Goal: Task Accomplishment & Management: Manage account settings

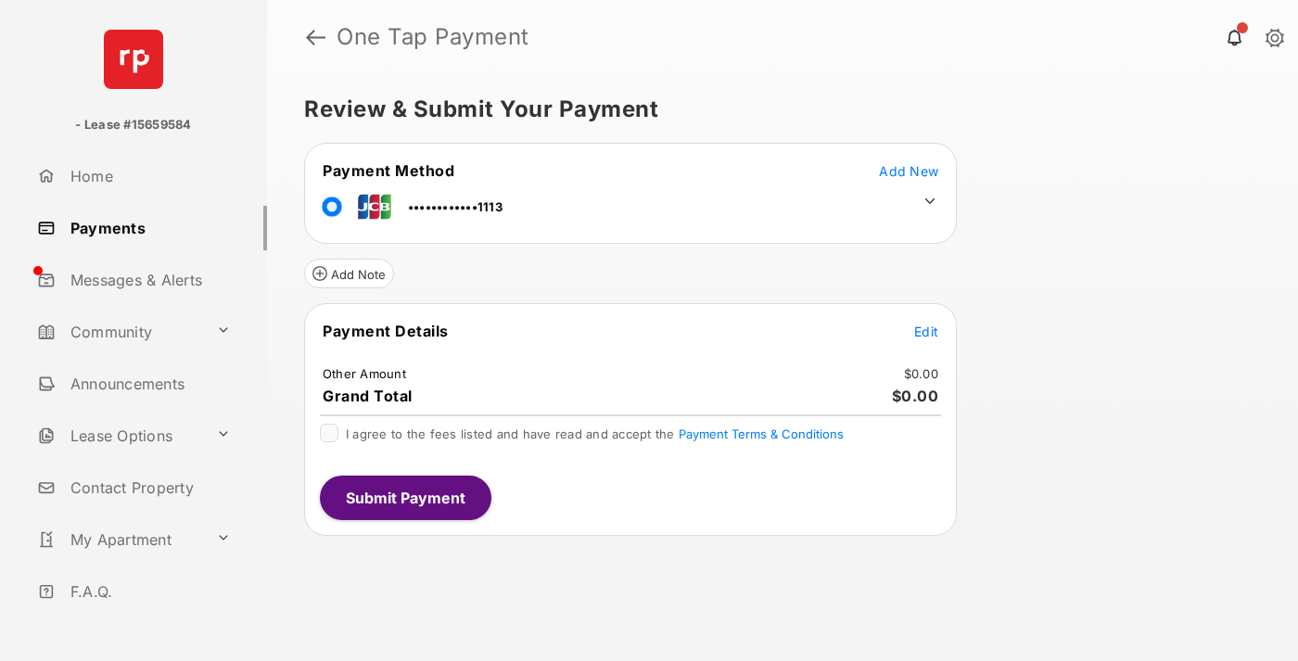
click at [926, 331] on span "Edit" at bounding box center [926, 332] width 24 height 16
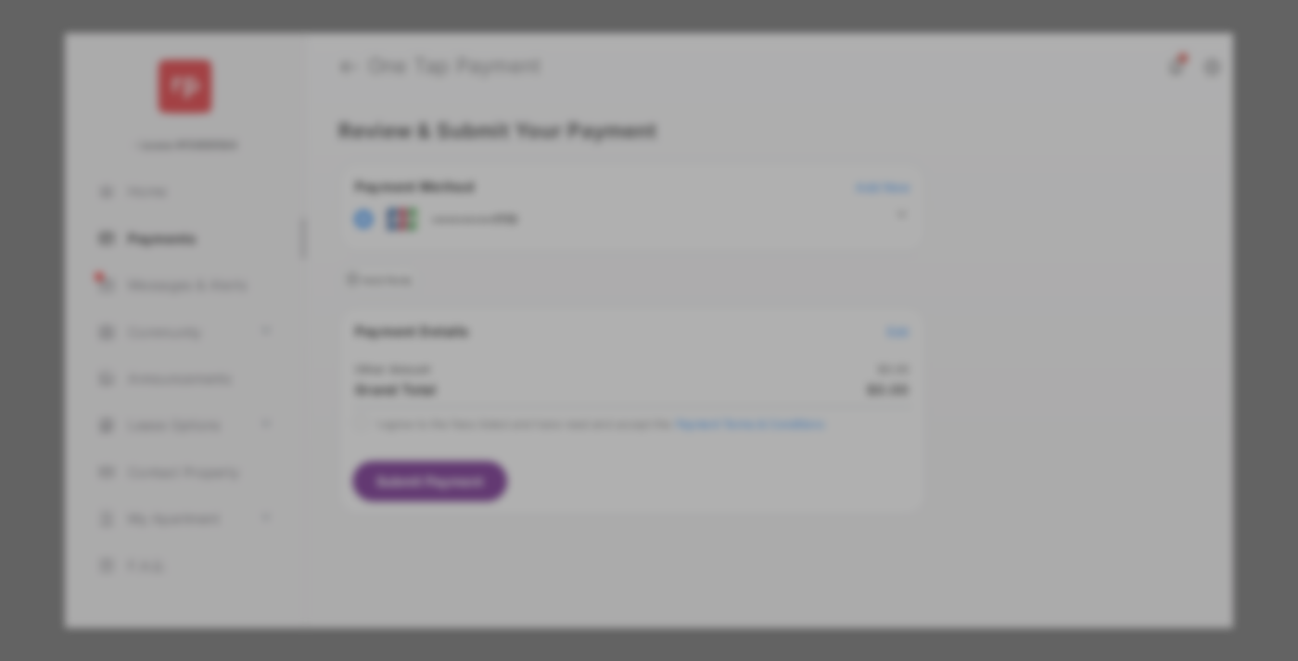
click at [615, 309] on div "Other Amount" at bounding box center [615, 314] width 300 height 32
type input "****"
click at [586, 467] on button "Save" at bounding box center [586, 489] width 93 height 45
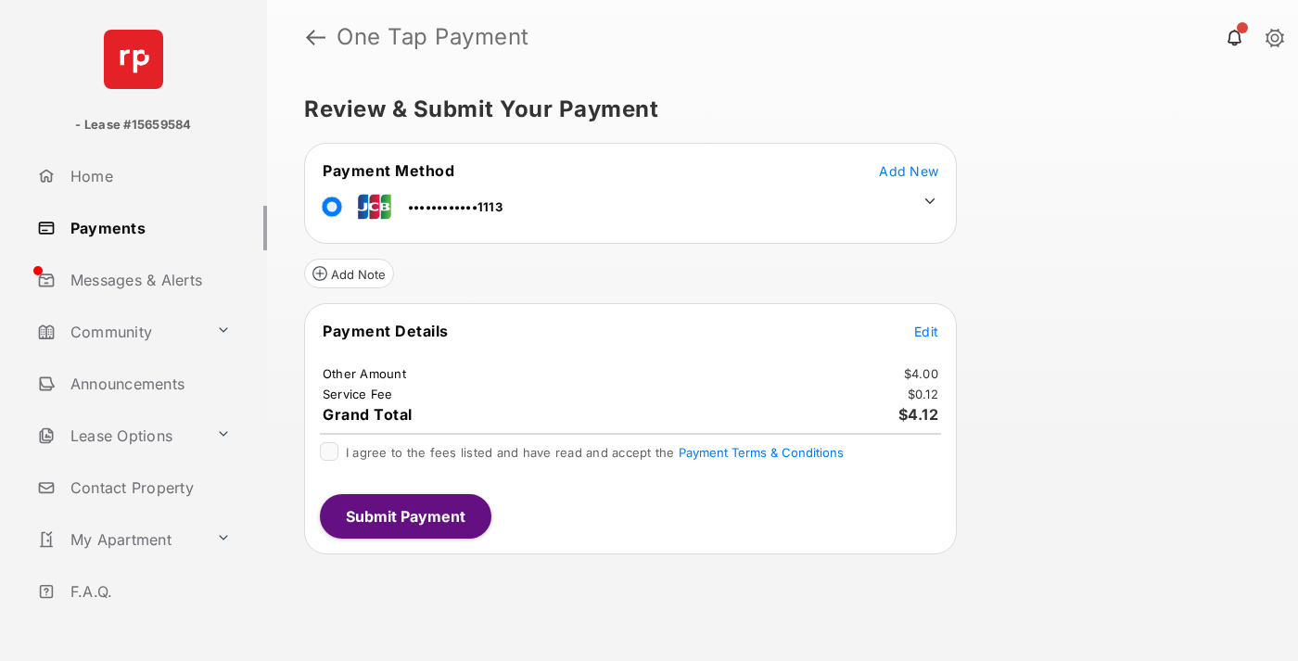
click at [930, 201] on icon at bounding box center [930, 201] width 17 height 17
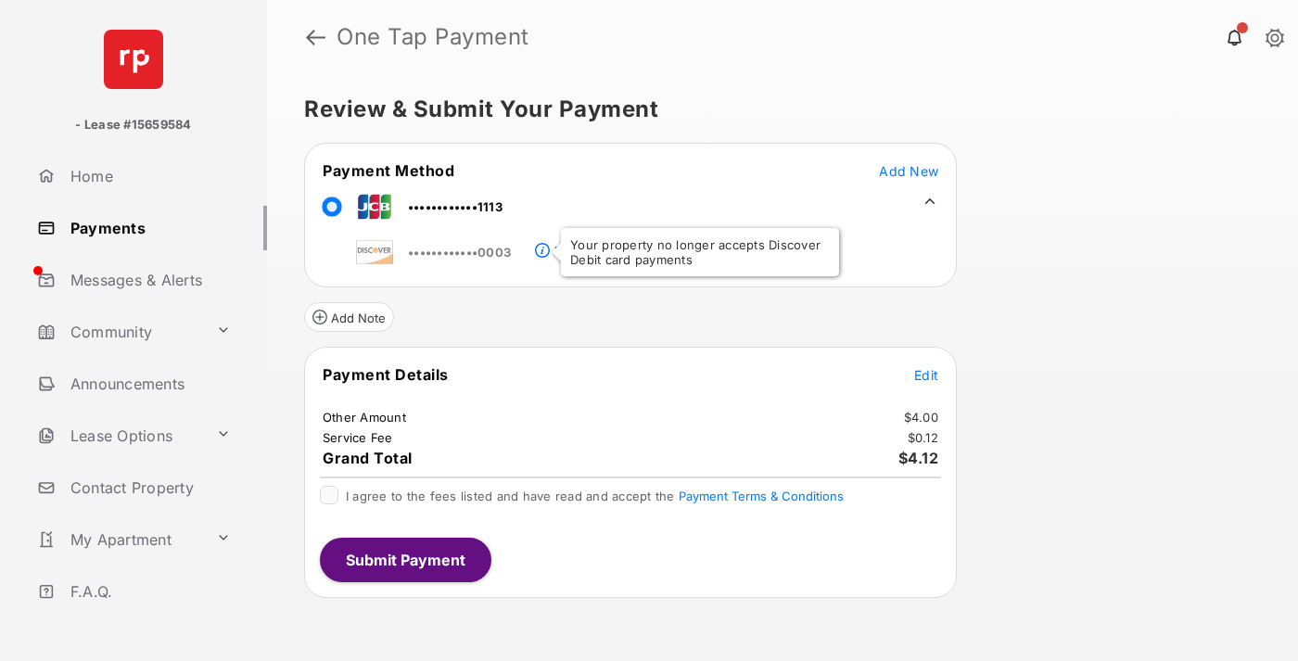
click at [145, 227] on link "Payments" at bounding box center [148, 228] width 237 height 45
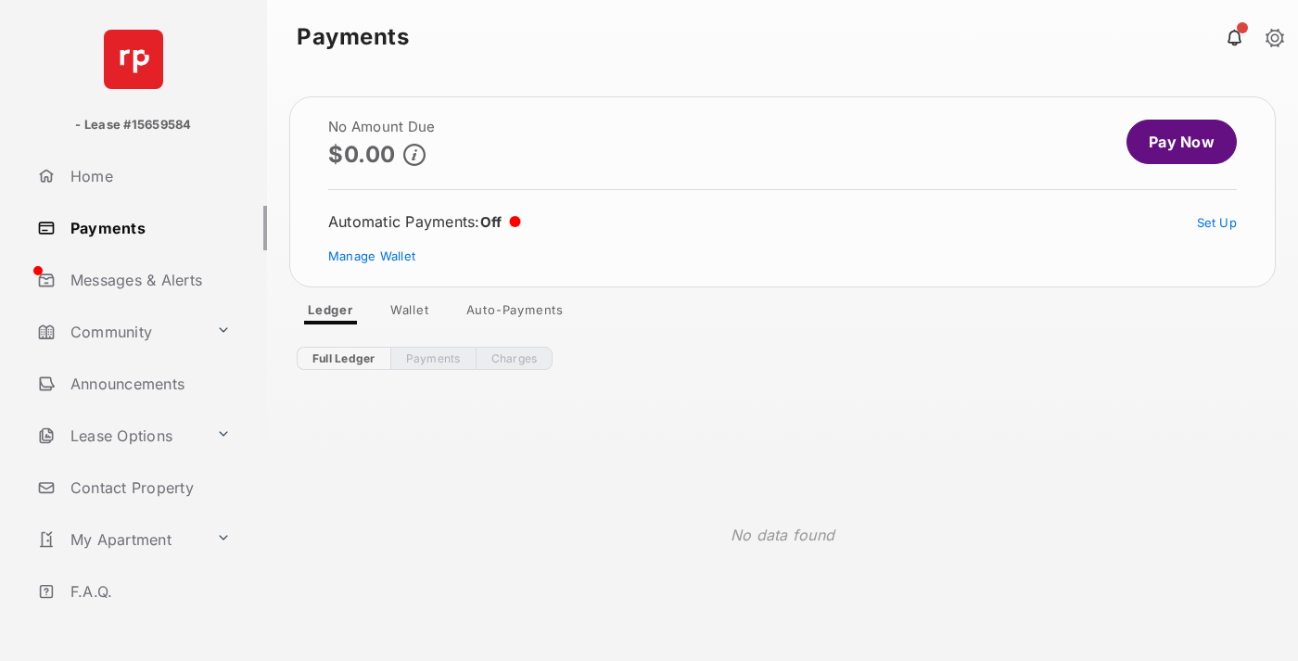
click at [372, 256] on link "Manage Wallet" at bounding box center [371, 255] width 87 height 15
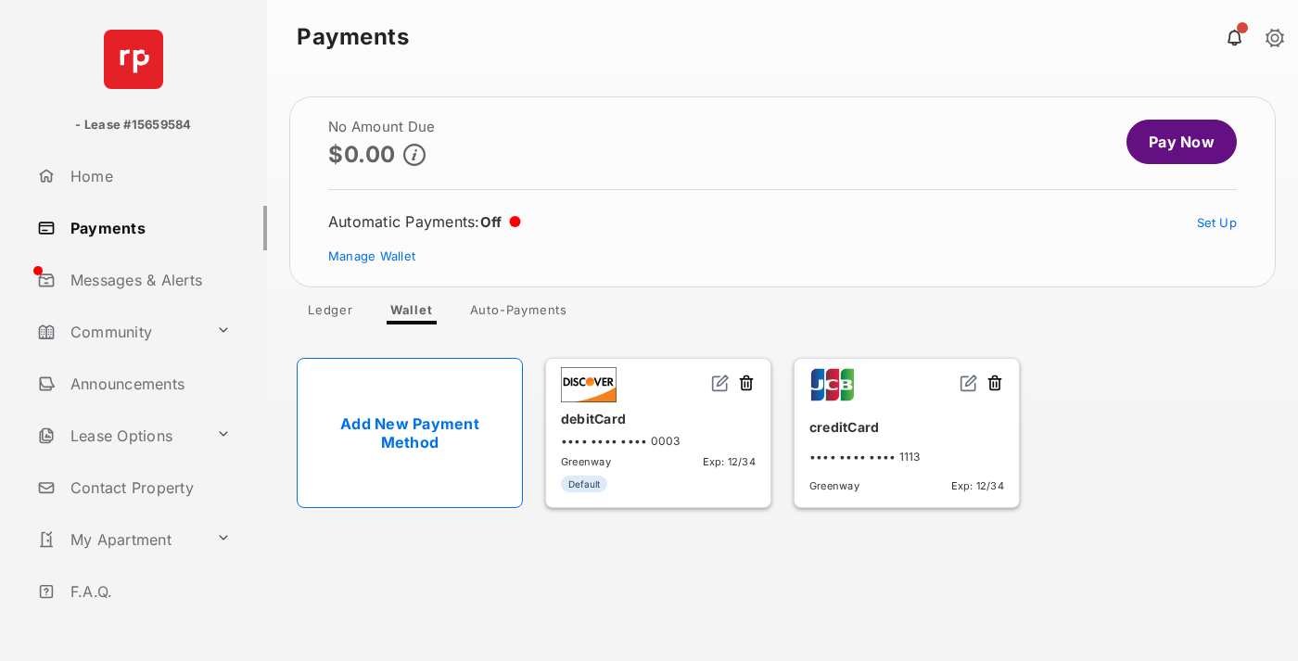
click at [969, 384] on img at bounding box center [969, 383] width 19 height 19
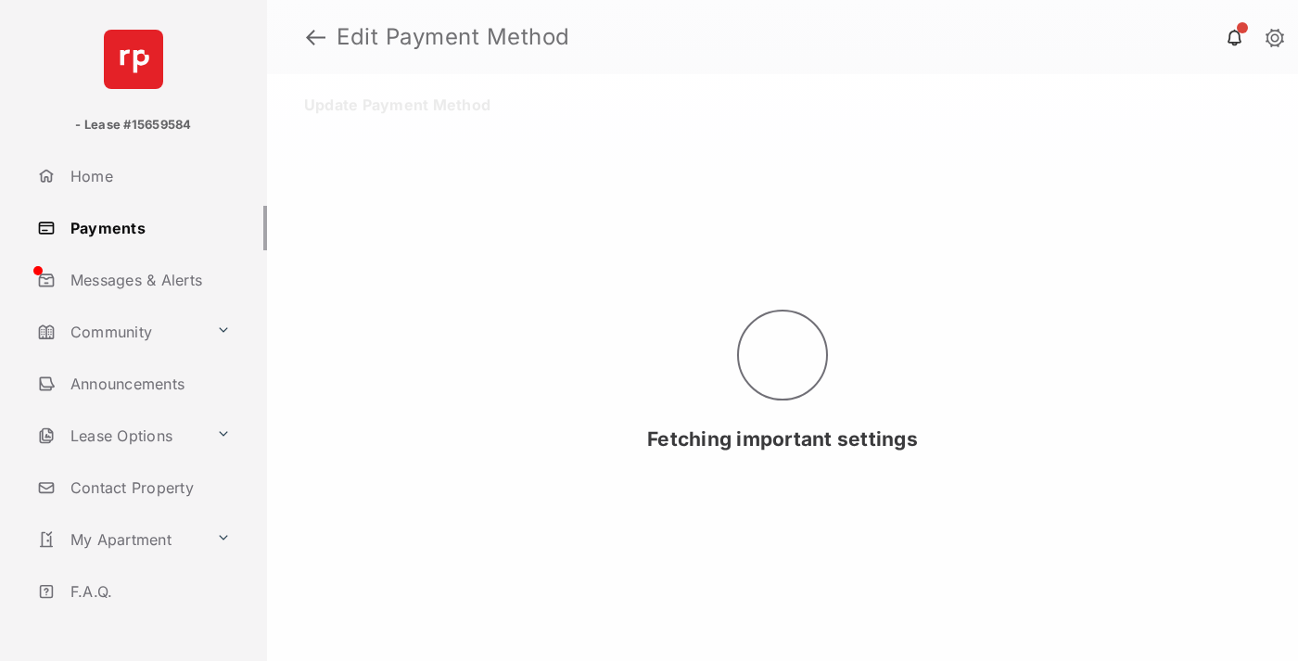
select select "**"
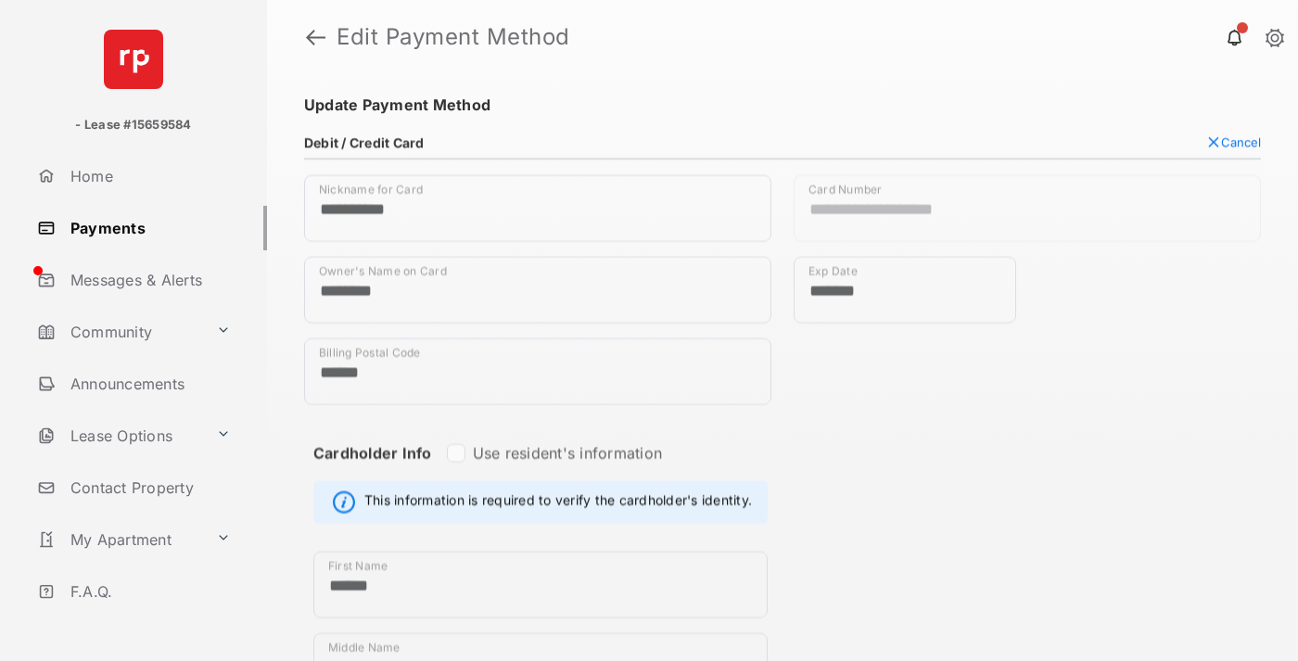
scroll to position [941, 0]
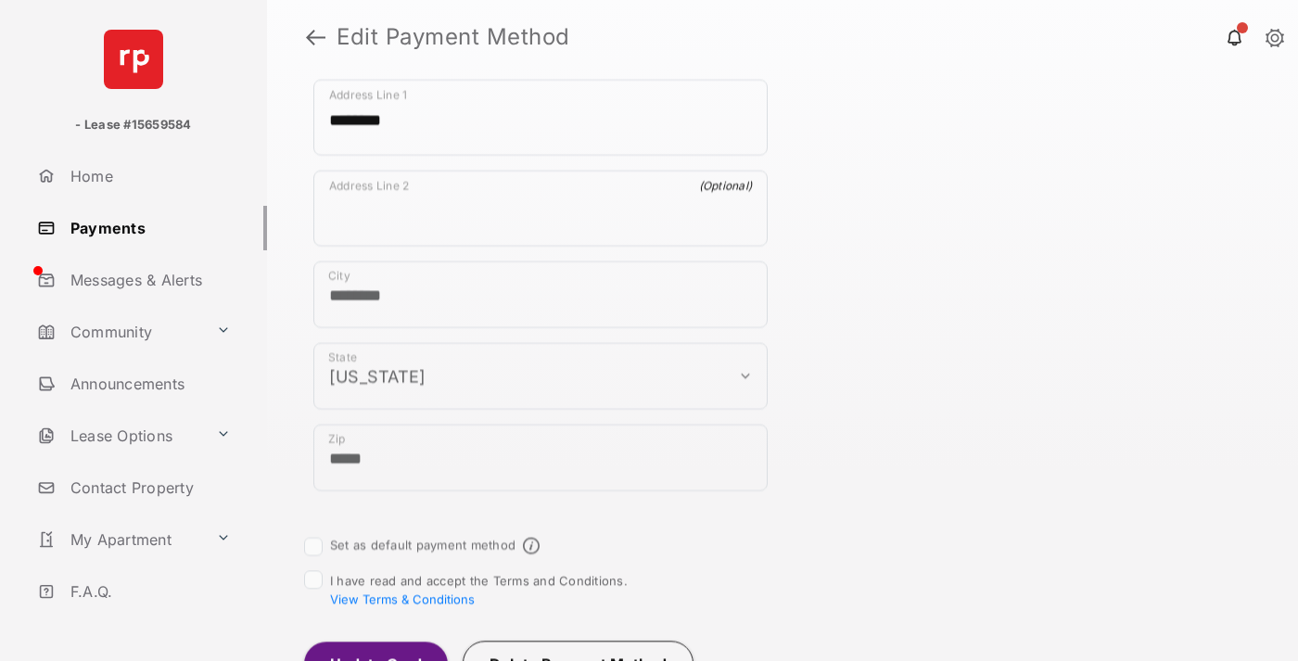
click at [375, 642] on button "Update Card" at bounding box center [376, 664] width 144 height 45
